Goal: Information Seeking & Learning: Learn about a topic

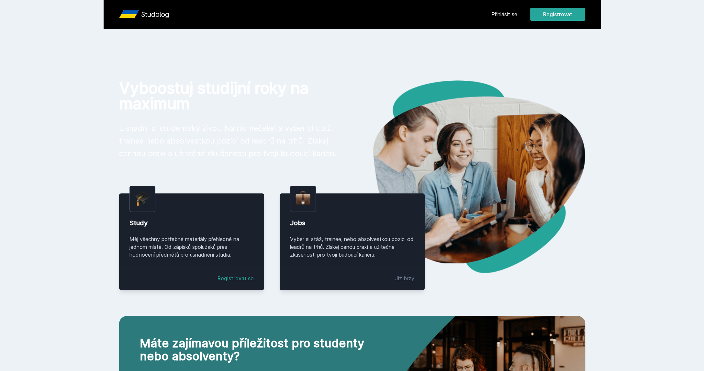
click at [504, 16] on link "Přihlásit se" at bounding box center [505, 14] width 26 height 8
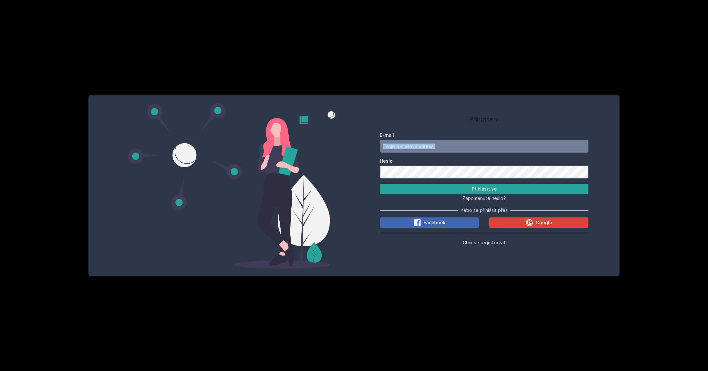
drag, startPoint x: 442, startPoint y: 154, endPoint x: 442, endPoint y: 149, distance: 4.6
click at [442, 149] on form "E-mail Heslo Přihlásit se" at bounding box center [484, 163] width 208 height 62
click at [442, 144] on input "E-mail" at bounding box center [484, 146] width 208 height 13
type input "[EMAIL_ADDRESS][DOMAIN_NAME]"
click at [457, 187] on button "Přihlásit se" at bounding box center [484, 189] width 208 height 10
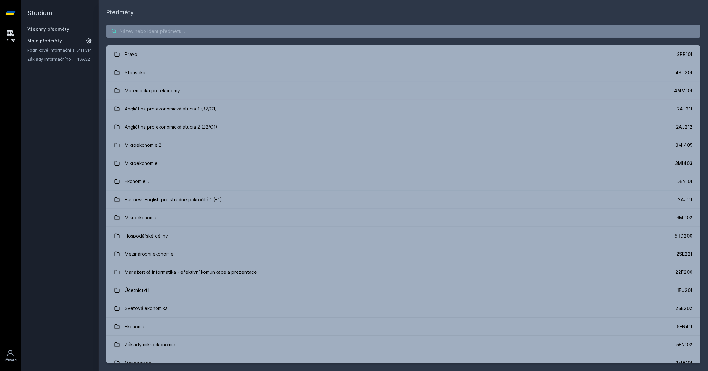
click at [213, 33] on input "search" at bounding box center [403, 31] width 594 height 13
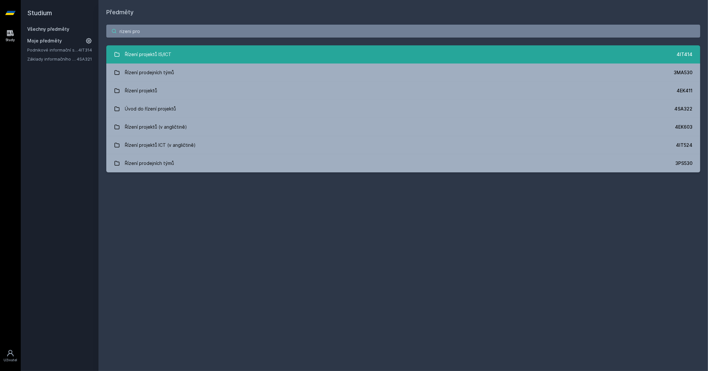
type input "rizeni pro"
click at [144, 56] on div "Řízení projektů IS/ICT" at bounding box center [148, 54] width 47 height 13
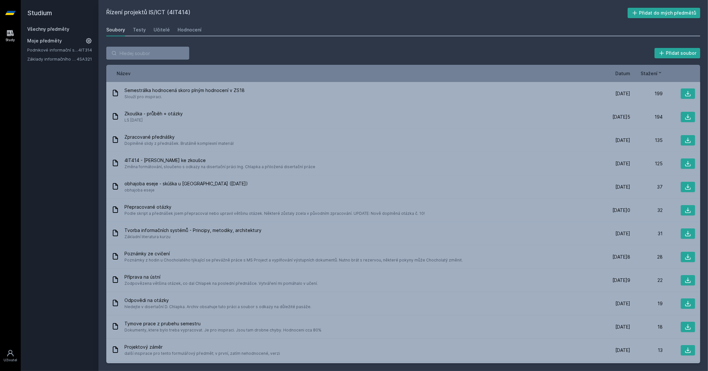
click at [624, 72] on span "Datum" at bounding box center [622, 73] width 15 height 7
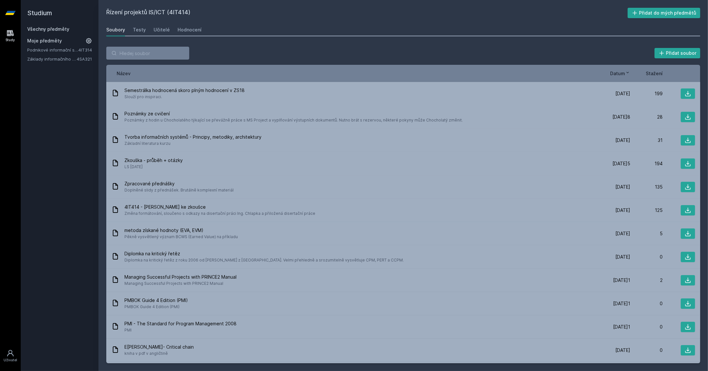
click at [624, 72] on span "Datum" at bounding box center [617, 73] width 15 height 7
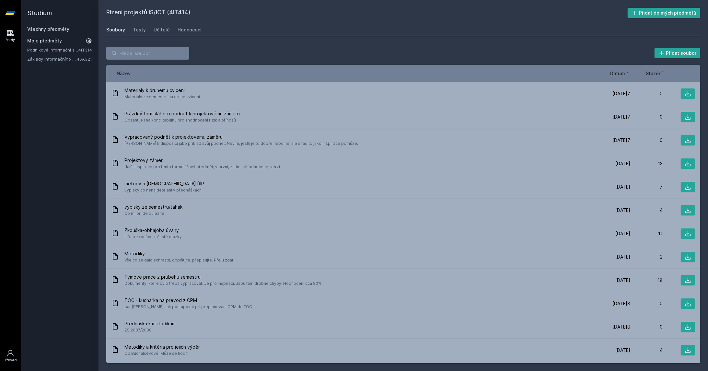
click at [624, 72] on span "Datum" at bounding box center [617, 73] width 15 height 7
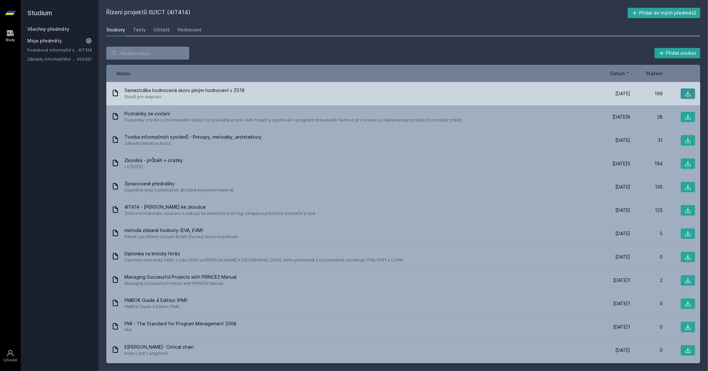
click at [684, 92] on icon at bounding box center [687, 93] width 6 height 6
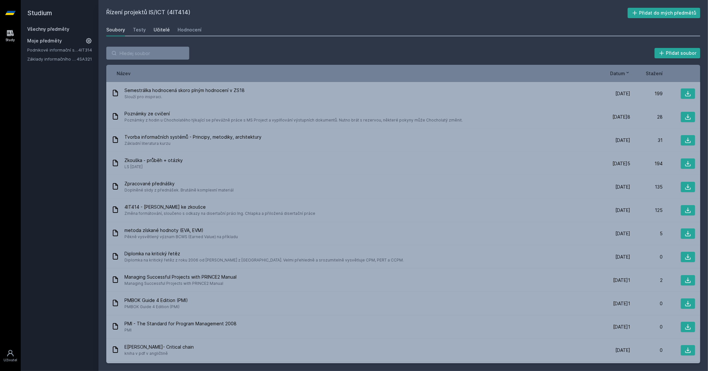
click at [159, 33] on div "Učitelé" at bounding box center [161, 30] width 16 height 6
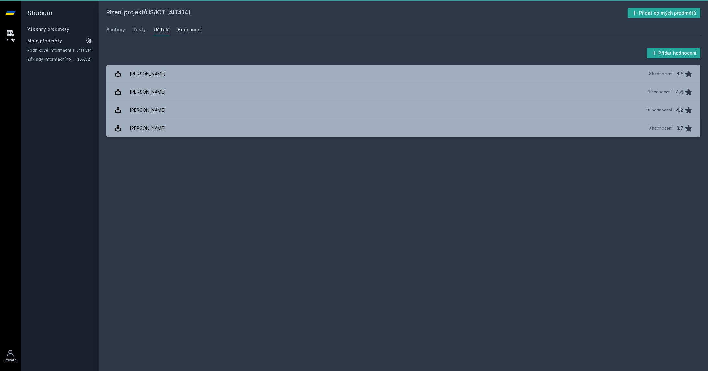
click at [181, 28] on div "Hodnocení" at bounding box center [189, 30] width 24 height 6
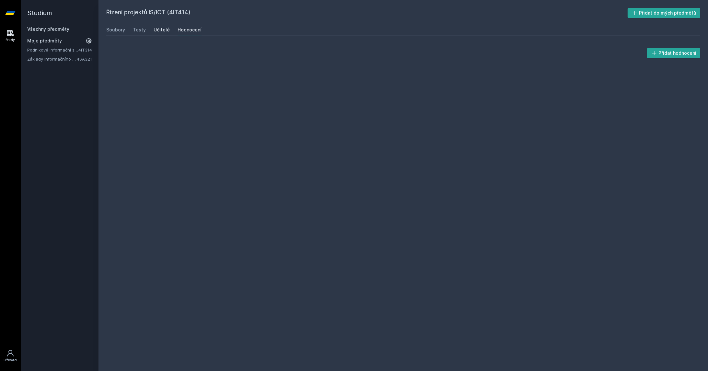
click at [162, 28] on div "Učitelé" at bounding box center [161, 30] width 16 height 6
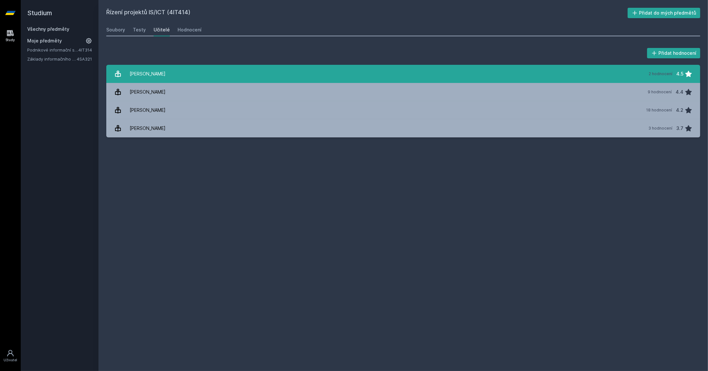
click at [147, 73] on div "[PERSON_NAME]" at bounding box center [148, 73] width 36 height 13
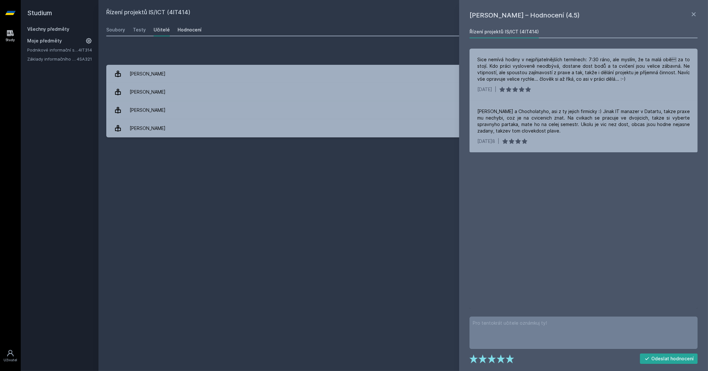
click at [187, 30] on div "Hodnocení" at bounding box center [189, 30] width 24 height 6
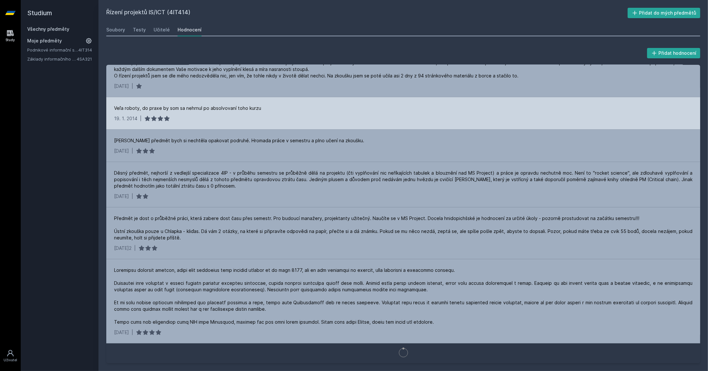
scroll to position [1211, 0]
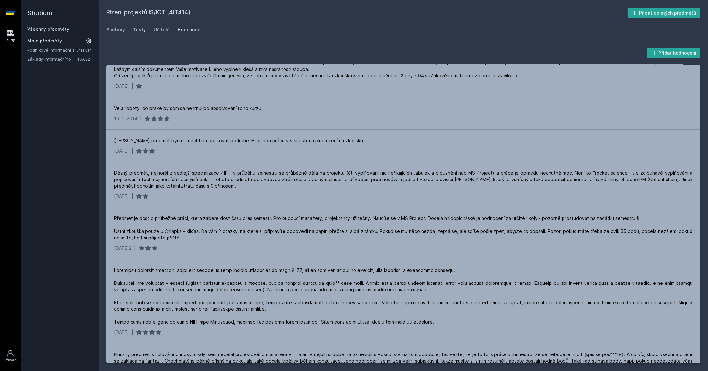
click at [143, 31] on div "Testy" at bounding box center [139, 30] width 13 height 6
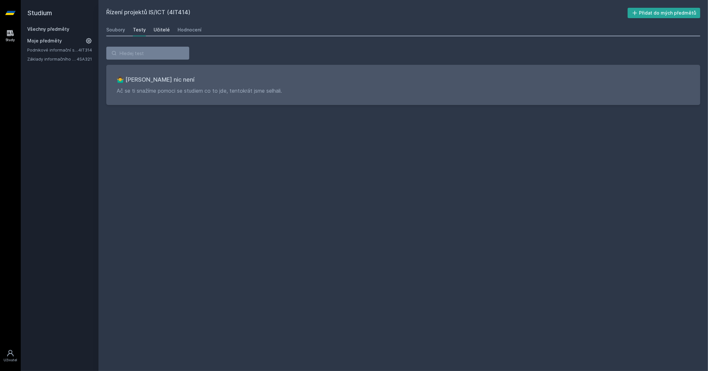
click at [155, 33] on link "Učitelé" at bounding box center [161, 29] width 16 height 13
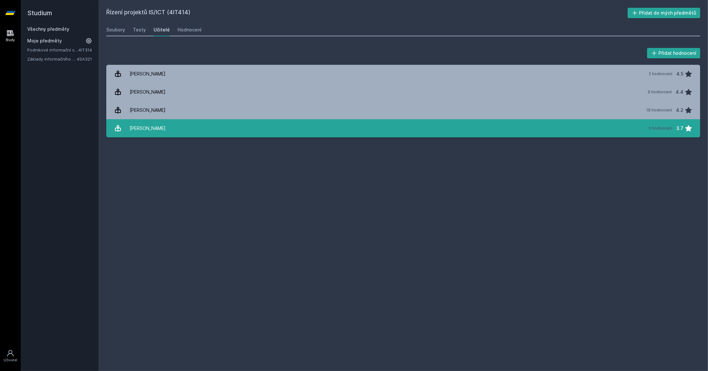
click at [155, 125] on link "K[PERSON_NAME][DATE] 3 hodnocení 3.7" at bounding box center [403, 128] width 594 height 18
